Goal: Download file/media

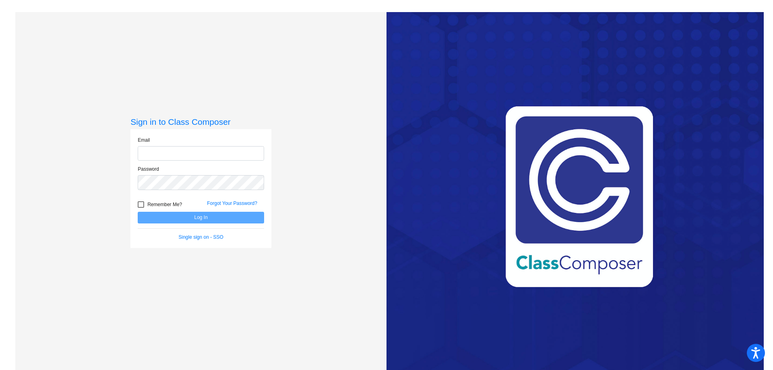
type input "[EMAIL_ADDRESS][PERSON_NAME][DOMAIN_NAME]"
click at [216, 219] on button "Log In" at bounding box center [201, 218] width 126 height 12
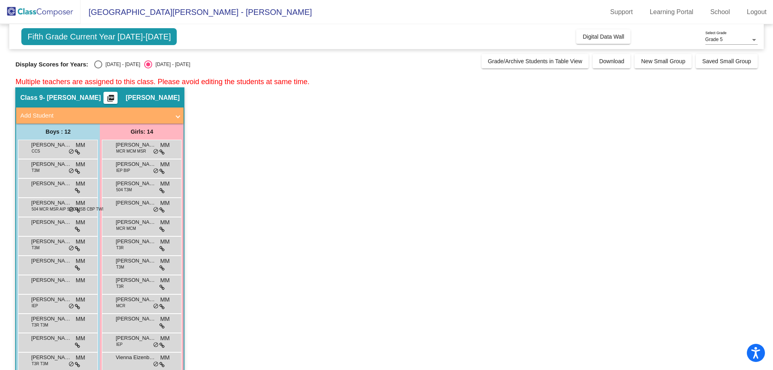
click at [102, 64] on div "Select an option" at bounding box center [98, 64] width 8 height 8
click at [98, 68] on input "[DATE] - [DATE]" at bounding box center [98, 68] width 0 height 0
radio input "true"
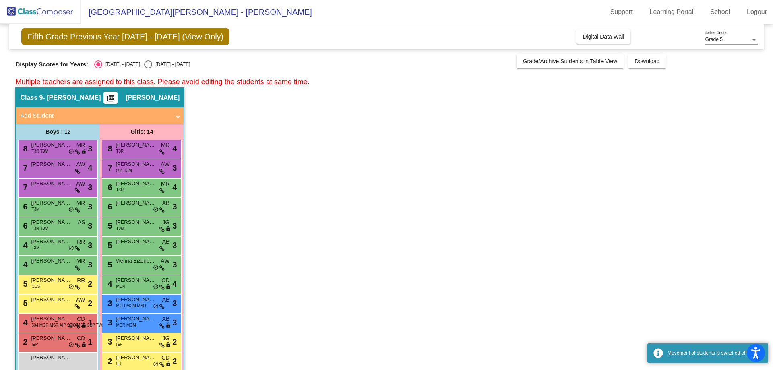
click at [116, 95] on mat-icon "picture_as_pdf" at bounding box center [111, 99] width 10 height 11
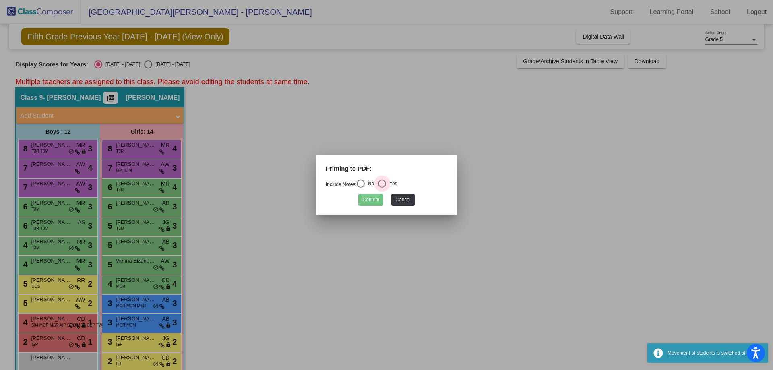
click at [384, 184] on div "Select an option" at bounding box center [382, 184] width 8 height 8
click at [382, 188] on input "Yes" at bounding box center [382, 188] width 0 height 0
radio input "true"
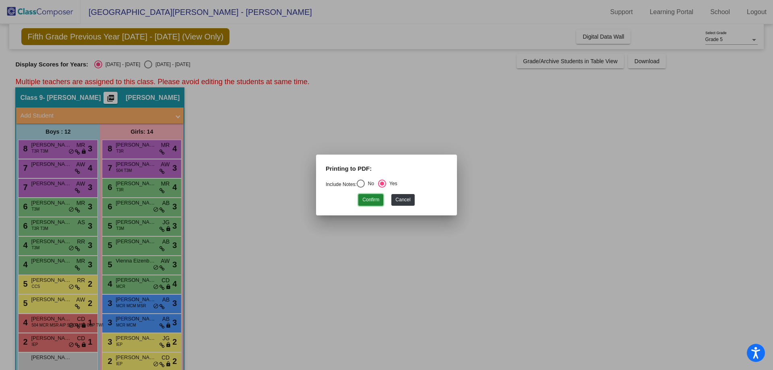
click at [377, 199] on button "Confirm" at bounding box center [370, 200] width 25 height 12
